Goal: Task Accomplishment & Management: Manage account settings

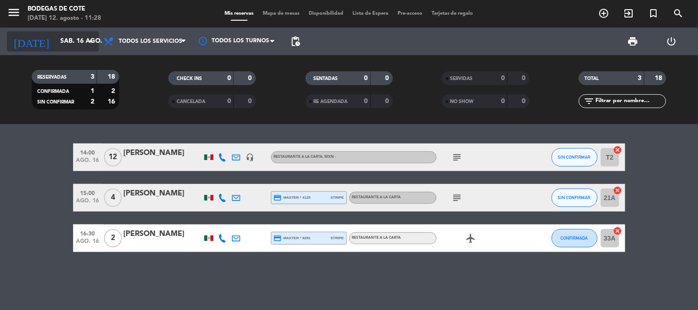
click at [63, 35] on input "sáb. 16 ago." at bounding box center [99, 41] width 87 height 17
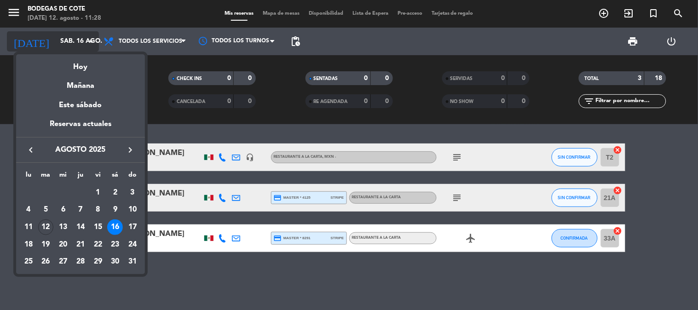
click at [63, 35] on div at bounding box center [349, 155] width 698 height 310
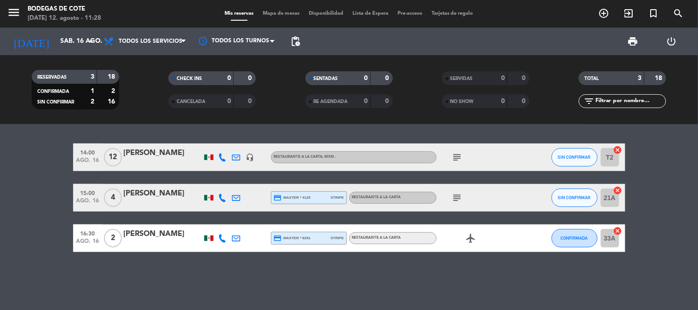
click at [249, 158] on icon "headset_mic" at bounding box center [250, 157] width 8 height 8
click at [458, 157] on icon "subject" at bounding box center [457, 157] width 11 height 11
click at [159, 154] on div "[PERSON_NAME]" at bounding box center [163, 153] width 78 height 12
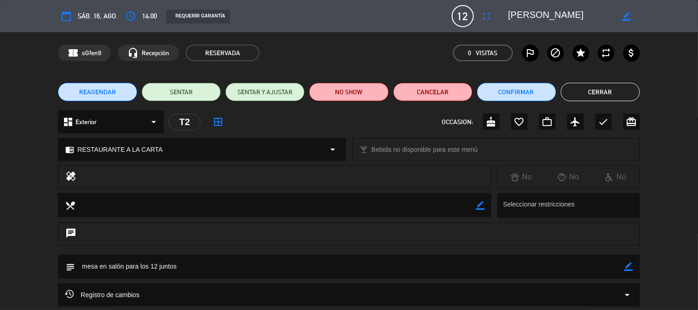
click at [631, 269] on icon "border_color" at bounding box center [629, 266] width 9 height 9
click at [506, 263] on textarea at bounding box center [349, 266] width 549 height 23
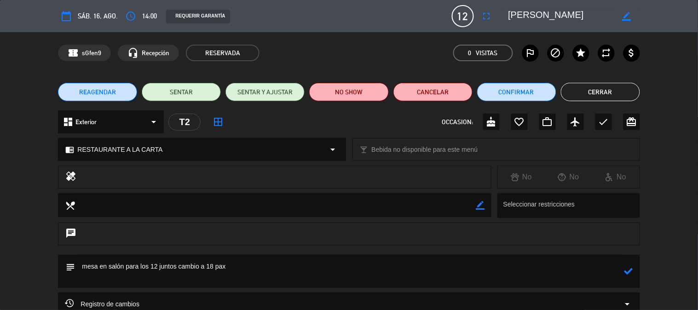
click at [627, 272] on icon at bounding box center [629, 271] width 9 height 9
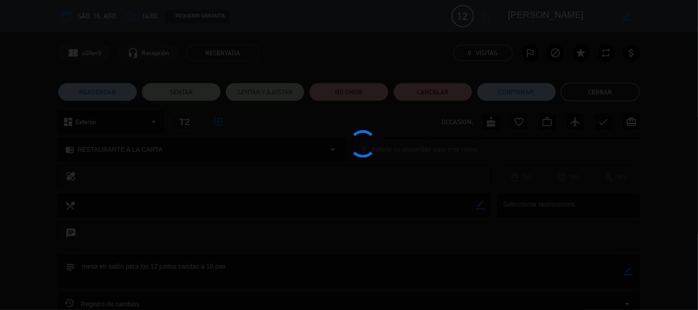
type textarea "mesa en salón para los 12 juntos cambio a 18 pax"
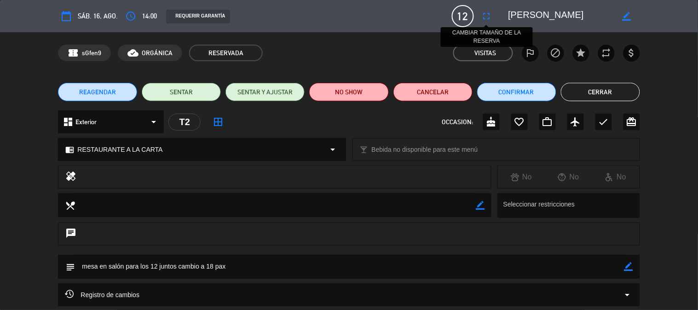
click at [492, 17] on icon "fullscreen" at bounding box center [486, 16] width 11 height 11
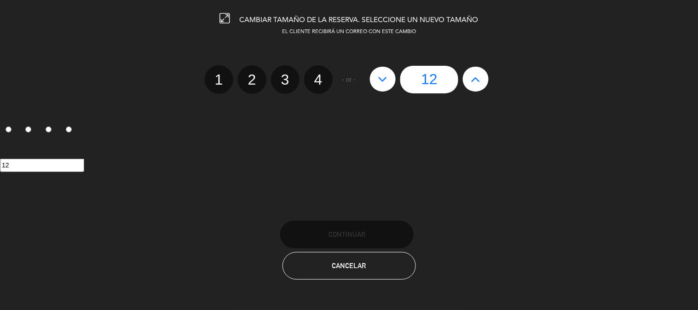
click at [480, 78] on icon at bounding box center [476, 79] width 10 height 15
type input "13"
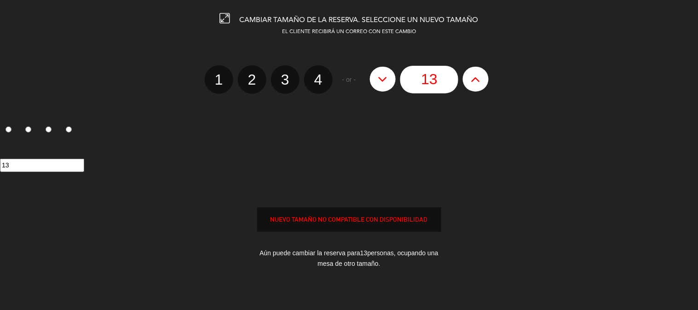
click at [480, 78] on icon at bounding box center [476, 79] width 10 height 15
type input "14"
click at [480, 78] on icon at bounding box center [476, 79] width 10 height 15
type input "15"
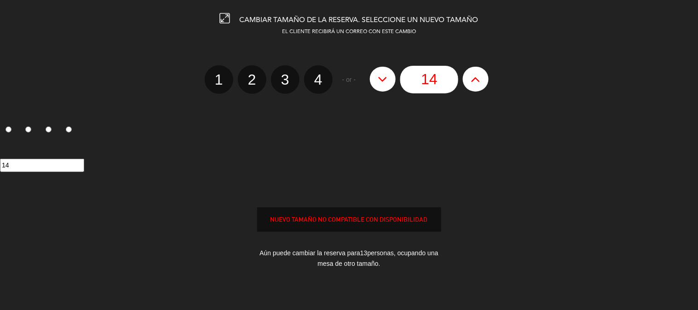
type input "15"
click at [480, 78] on icon at bounding box center [476, 79] width 10 height 15
type input "16"
click at [480, 78] on icon at bounding box center [476, 79] width 10 height 15
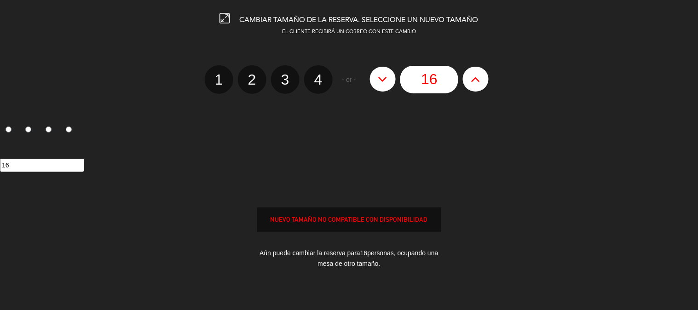
type input "17"
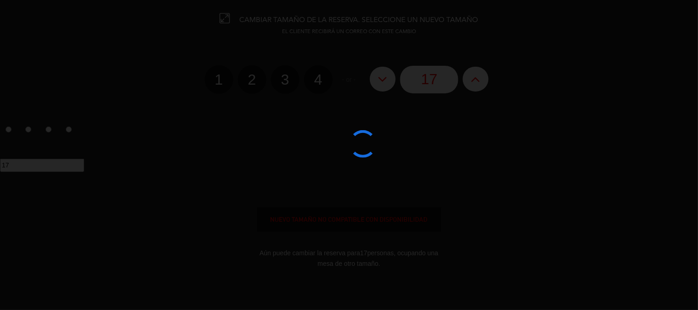
click at [484, 76] on div at bounding box center [349, 155] width 698 height 310
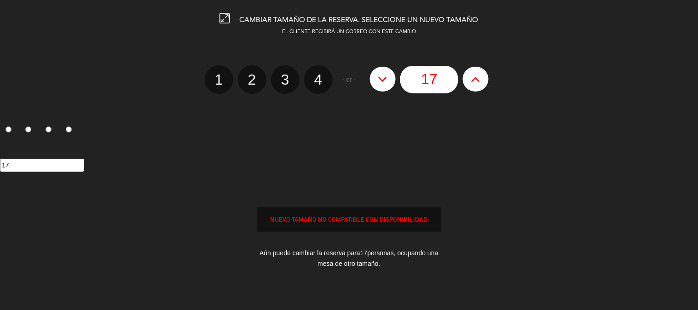
click at [483, 76] on button at bounding box center [476, 79] width 26 height 25
type input "18"
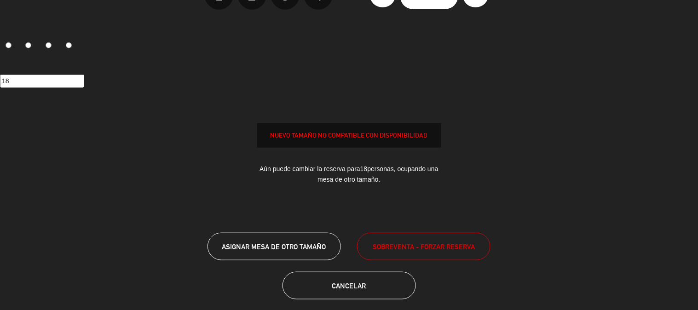
scroll to position [93, 0]
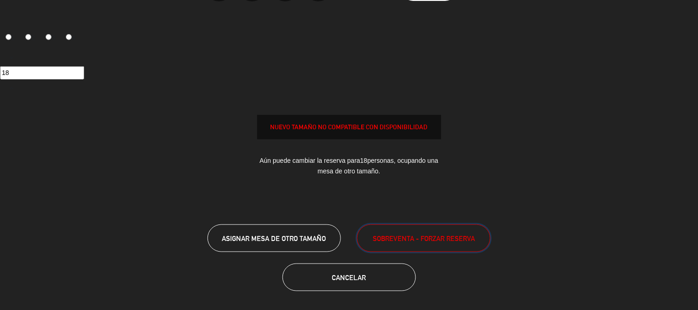
click at [433, 240] on span "SOBREVENTA - FORZAR RESERVA" at bounding box center [424, 238] width 102 height 11
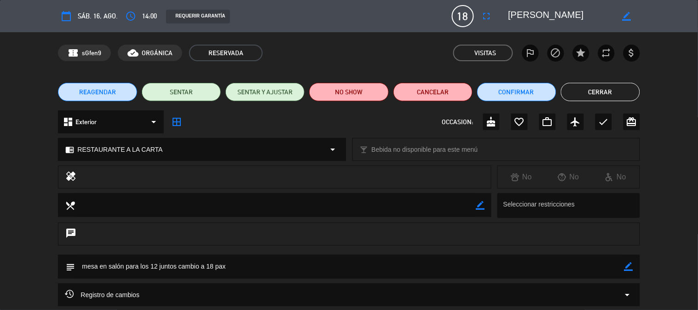
click at [584, 88] on button "Cerrar" at bounding box center [600, 92] width 79 height 18
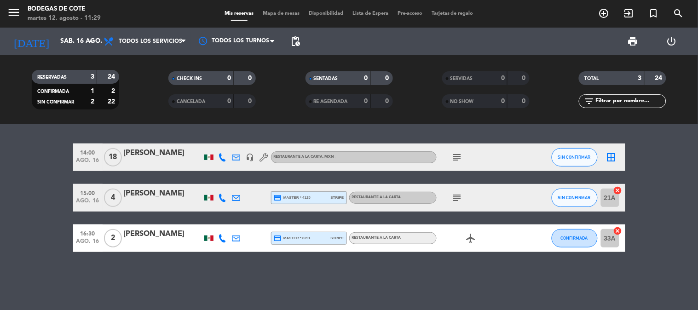
click at [462, 154] on span "subject" at bounding box center [458, 157] width 14 height 11
click at [454, 157] on icon "subject" at bounding box center [457, 157] width 11 height 11
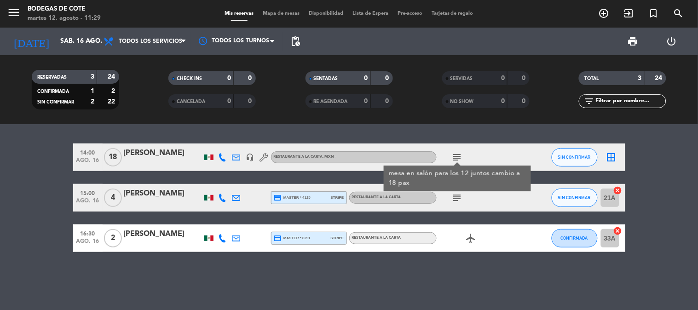
click at [453, 157] on icon "subject" at bounding box center [457, 157] width 11 height 11
